Goal: Task Accomplishment & Management: Manage account settings

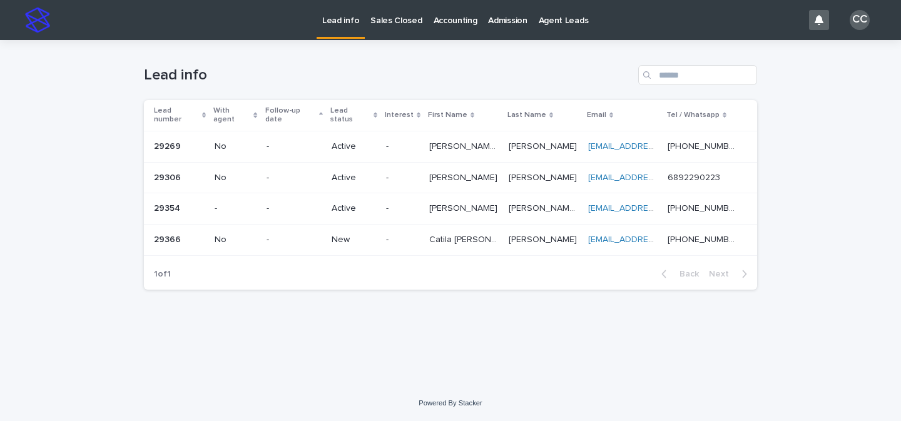
click at [294, 232] on div "-" at bounding box center [294, 238] width 55 height 13
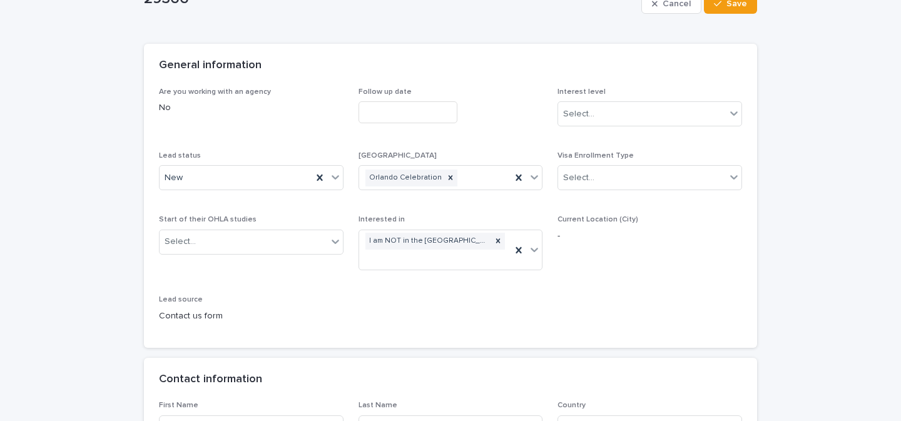
scroll to position [89, 0]
click at [332, 176] on icon at bounding box center [335, 174] width 13 height 13
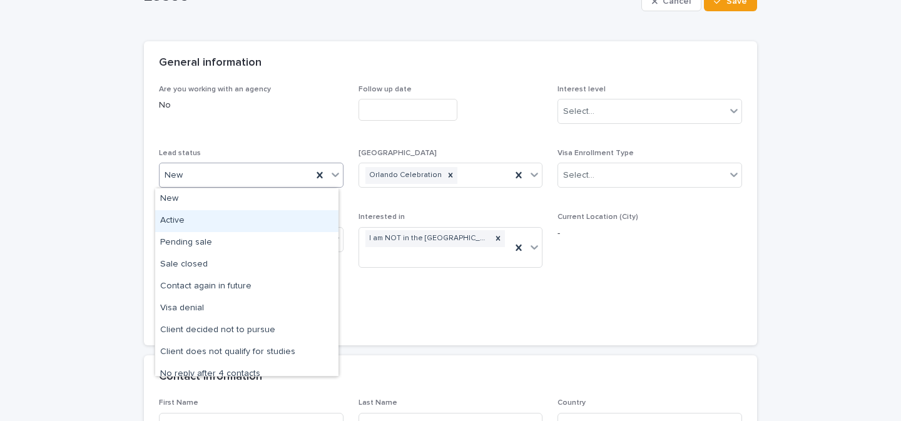
click at [189, 220] on div "Active" at bounding box center [246, 221] width 183 height 22
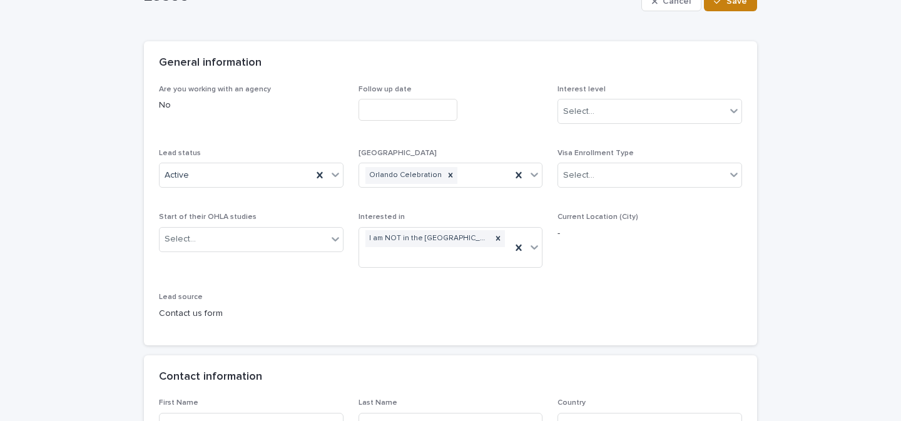
click at [732, 7] on button "Save" at bounding box center [730, 1] width 53 height 20
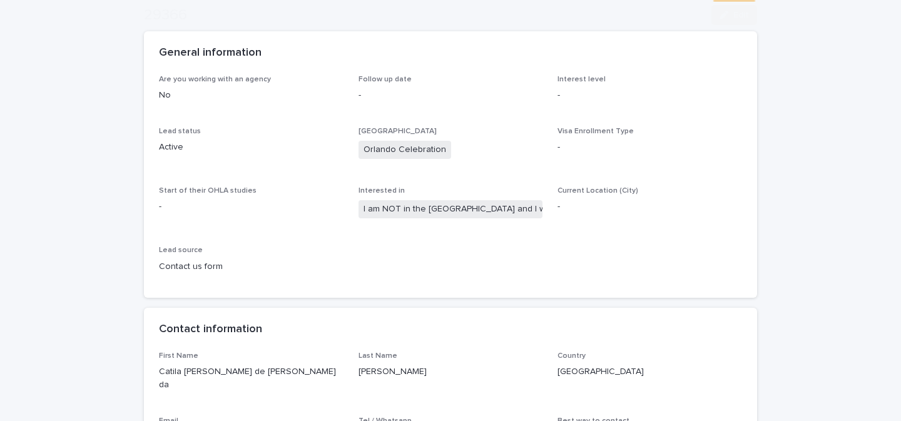
scroll to position [304, 0]
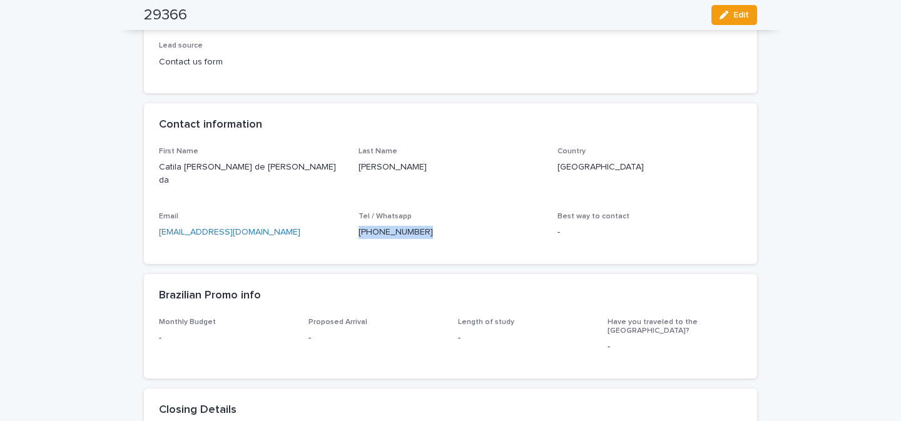
drag, startPoint x: 431, startPoint y: 217, endPoint x: 352, endPoint y: 222, distance: 79.7
click at [352, 222] on div "First Name Catila [PERSON_NAME] de [PERSON_NAME] da Last Name [PERSON_NAME] Cou…" at bounding box center [450, 198] width 583 height 102
copy p "[PHONE_NUMBER]"
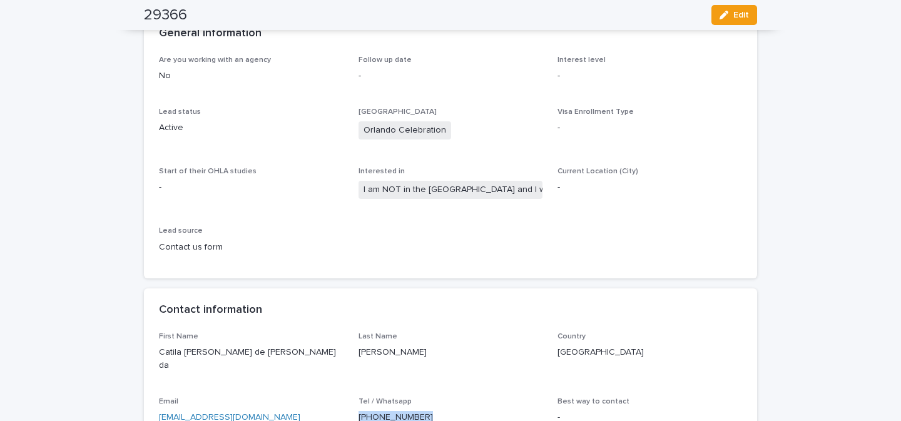
scroll to position [0, 0]
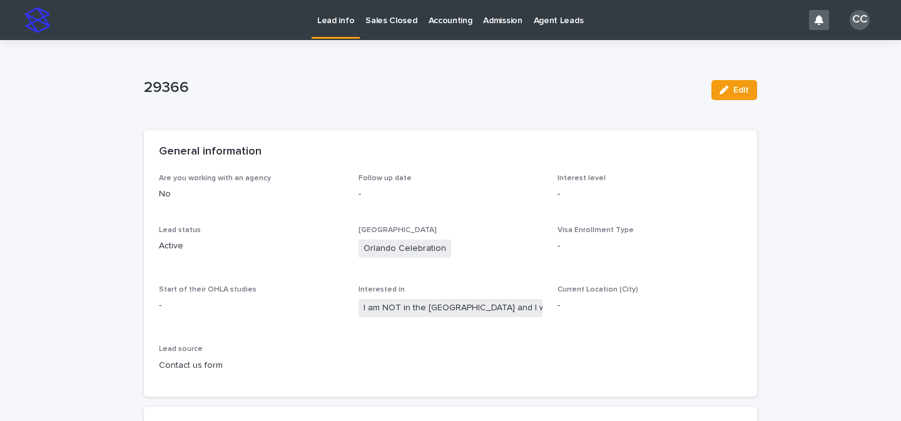
click at [344, 20] on p "Lead info" at bounding box center [335, 13] width 37 height 26
